Goal: Browse casually: Explore the website without a specific task or goal

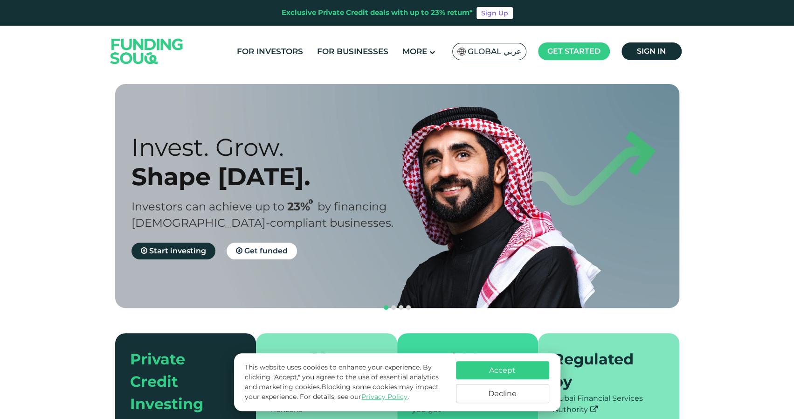
click at [150, 41] on img at bounding box center [146, 50] width 91 height 47
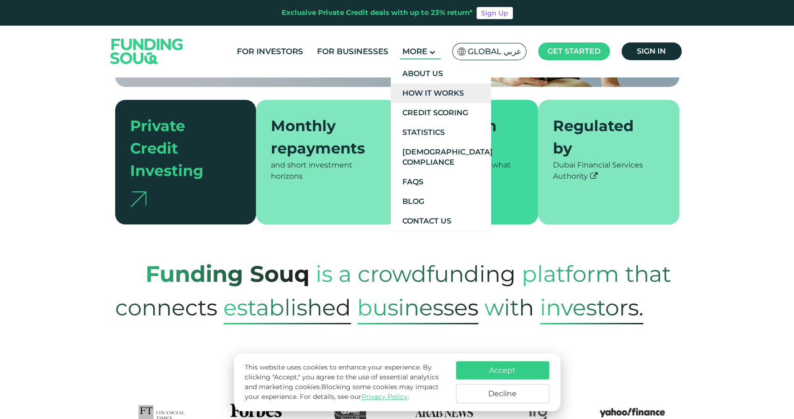
scroll to position [280, 0]
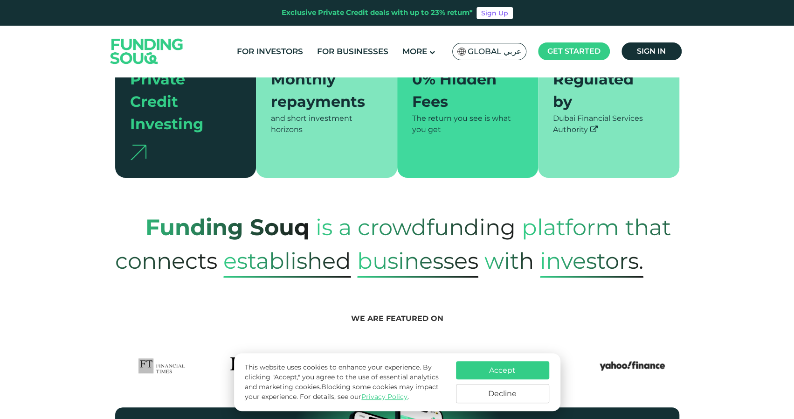
click at [510, 369] on button "Accept" at bounding box center [502, 370] width 93 height 18
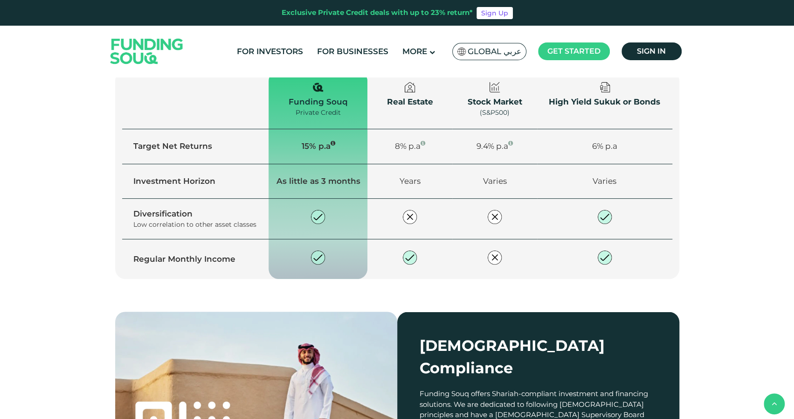
scroll to position [1118, 0]
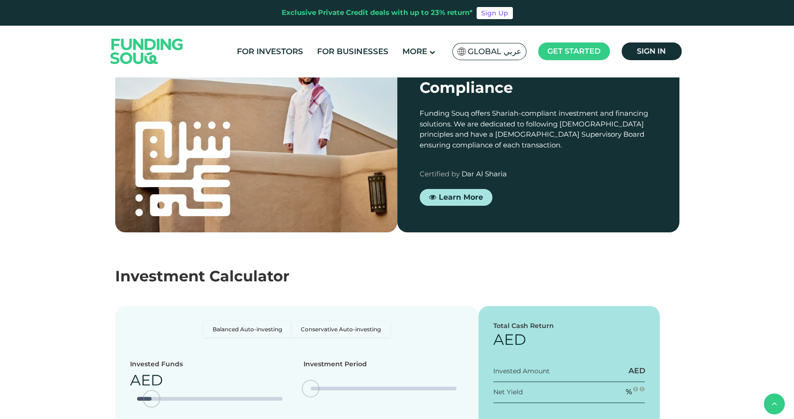
type tc-range-slider "4"
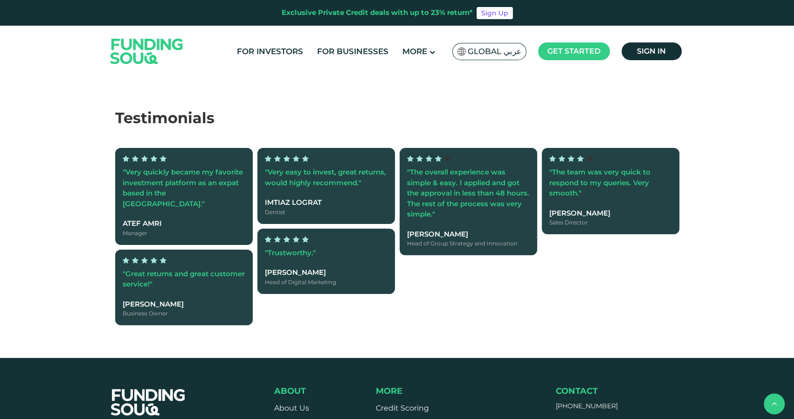
scroll to position [2004, 0]
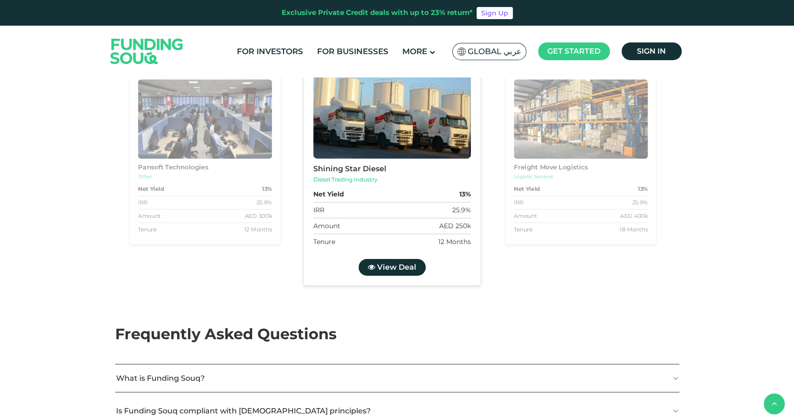
click at [153, 59] on img at bounding box center [146, 50] width 91 height 47
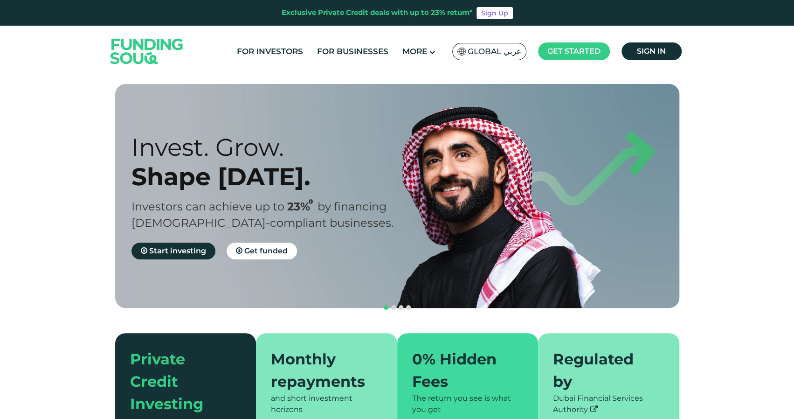
drag, startPoint x: 357, startPoint y: 250, endPoint x: 252, endPoint y: 242, distance: 105.6
click at [275, 242] on div "Invest. Grow. Shape Tomorrow. Investors can achieve up to 23% by financing Shar…" at bounding box center [272, 195] width 282 height 127
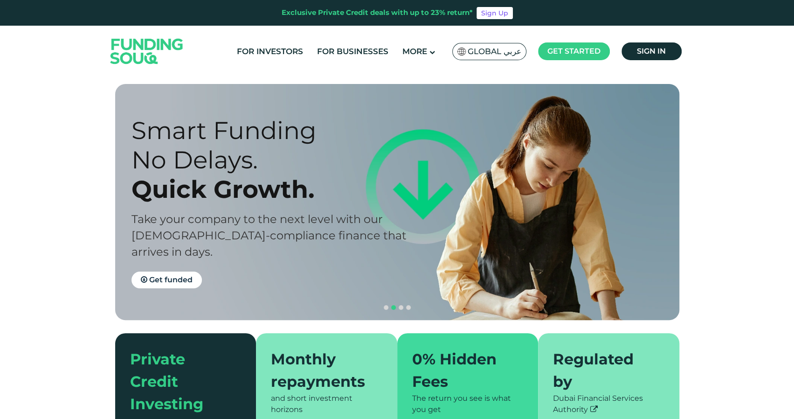
drag, startPoint x: 426, startPoint y: 232, endPoint x: 267, endPoint y: 216, distance: 160.1
click at [267, 216] on div "Smart Funding No Delays. Quick Growth. Take your company to the next level with…" at bounding box center [404, 202] width 564 height 236
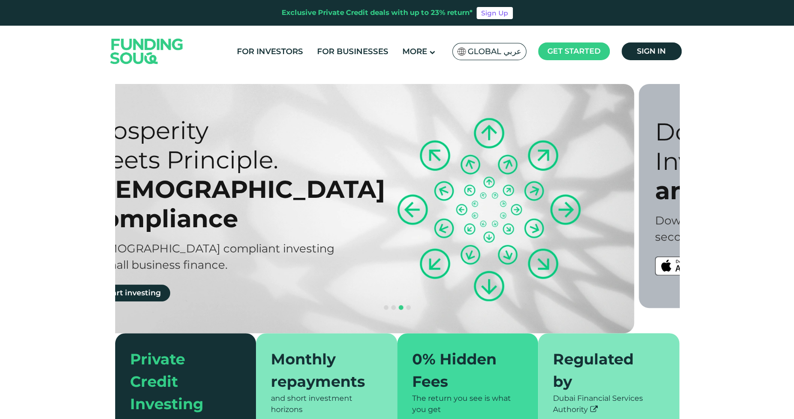
drag, startPoint x: 348, startPoint y: 210, endPoint x: 249, endPoint y: 209, distance: 98.8
click at [261, 209] on div "Prosperity Meets Principle. Shariah Compliance Sharia compliant investing in sm…" at bounding box center [227, 208] width 282 height 185
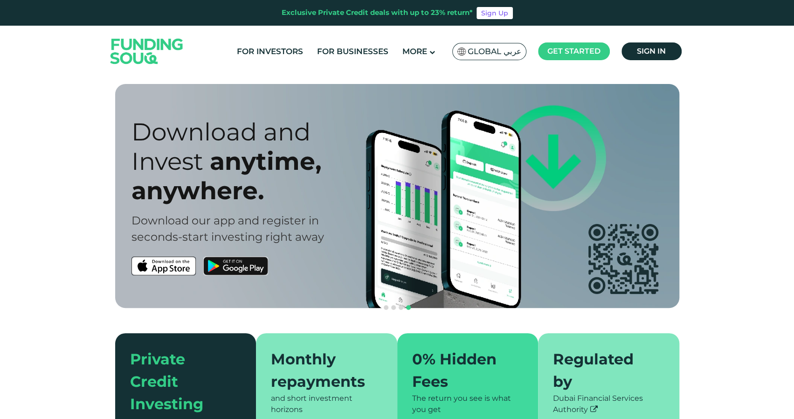
drag, startPoint x: 349, startPoint y: 215, endPoint x: 340, endPoint y: 211, distance: 9.2
click at [341, 215] on div "Download our app and register in" at bounding box center [272, 220] width 282 height 16
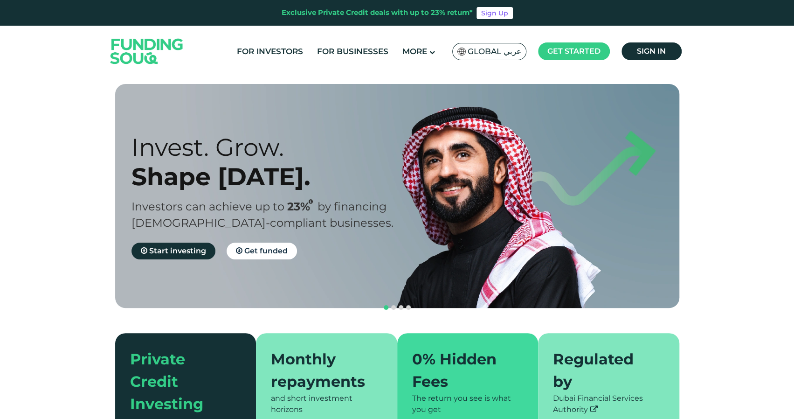
drag, startPoint x: 576, startPoint y: 171, endPoint x: 643, endPoint y: 171, distance: 66.6
click at [633, 171] on div "Invest. Grow. Shape Tomorrow. Investors can achieve up to 23% by financing Shar…" at bounding box center [404, 196] width 564 height 224
